Goal: Go to known website: Access a specific website the user already knows

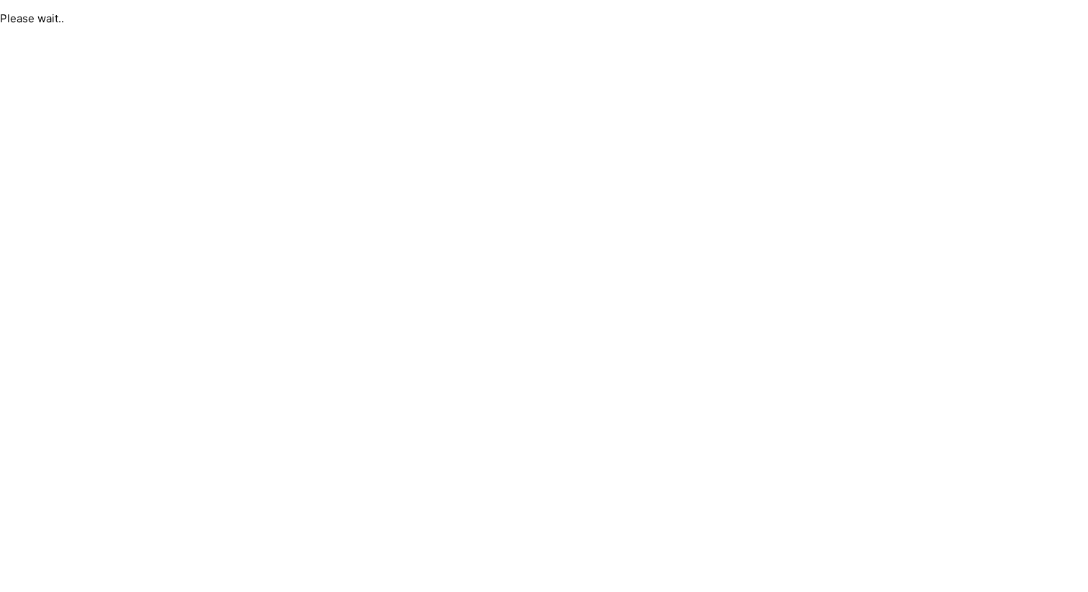
click at [573, 37] on html "Please wait.." at bounding box center [544, 18] width 1088 height 37
